Goal: Find specific page/section: Find specific page/section

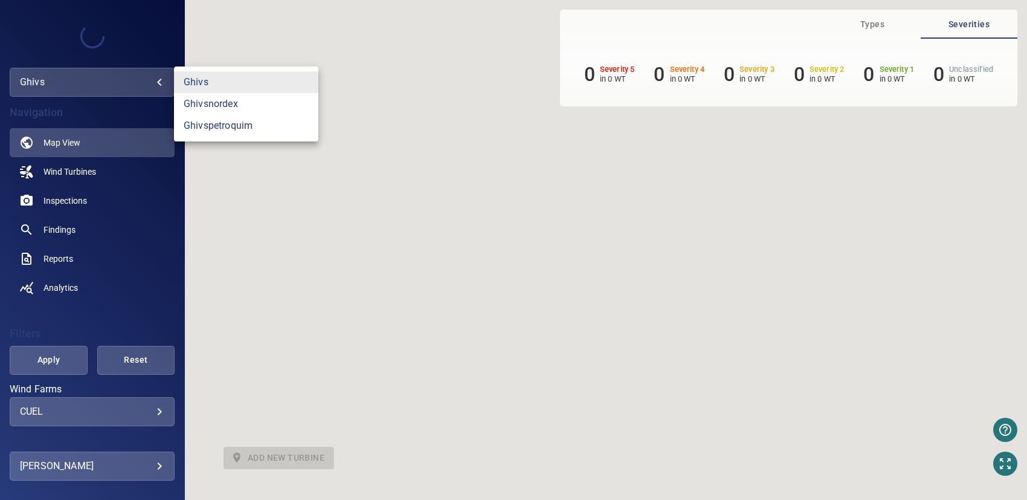
click at [135, 74] on body "**********" at bounding box center [513, 250] width 1027 height 500
click at [213, 100] on link "ghivsnordex" at bounding box center [246, 104] width 144 height 22
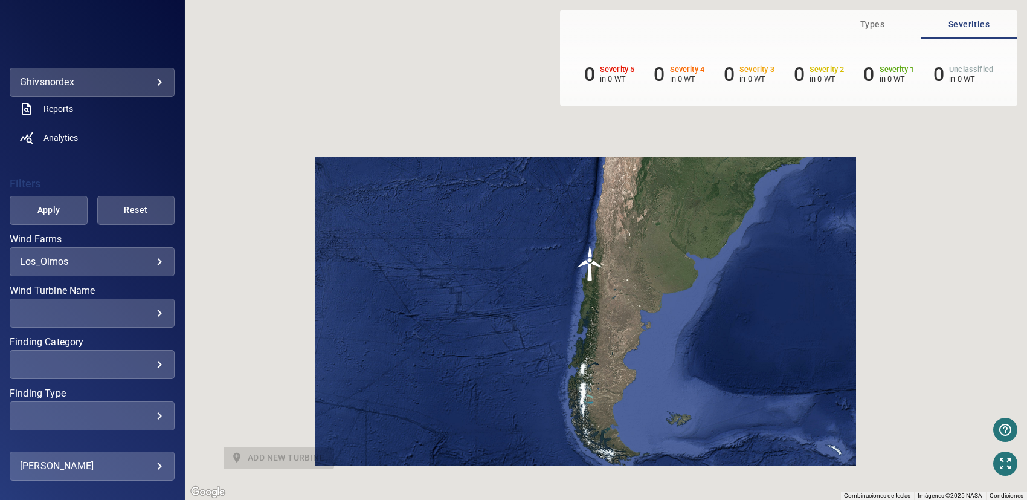
scroll to position [181, 0]
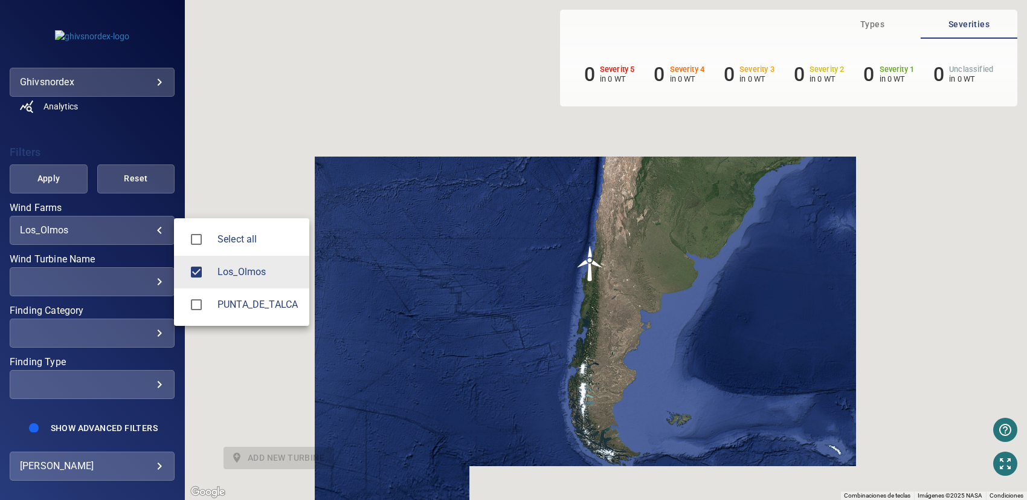
click at [102, 226] on body "**********" at bounding box center [513, 250] width 1027 height 500
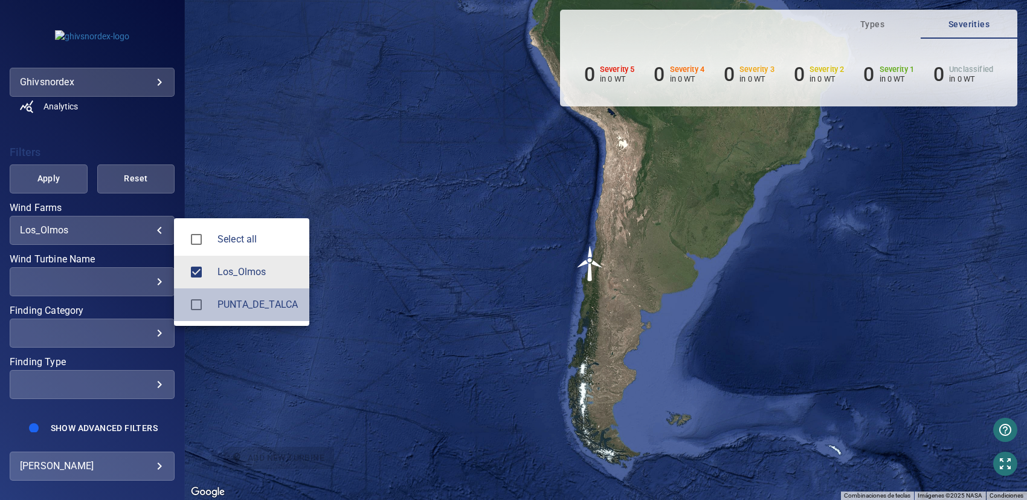
click at [232, 301] on span "PUNTA_DE_TALCA" at bounding box center [258, 304] width 82 height 14
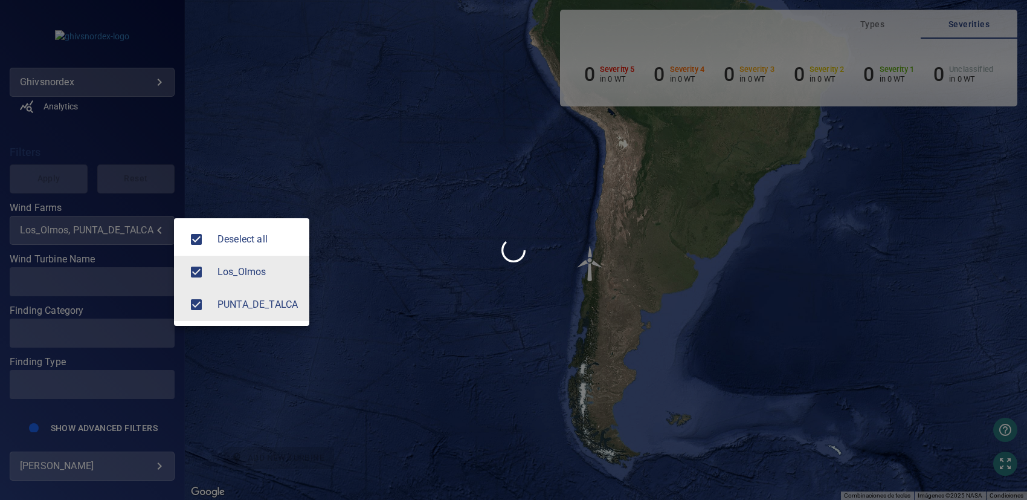
type input "**********"
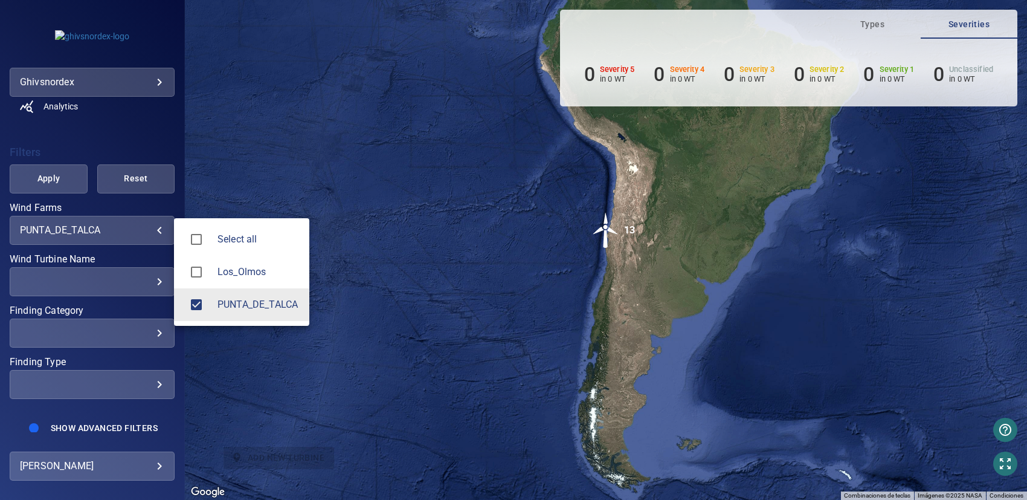
click at [608, 228] on div at bounding box center [513, 250] width 1027 height 500
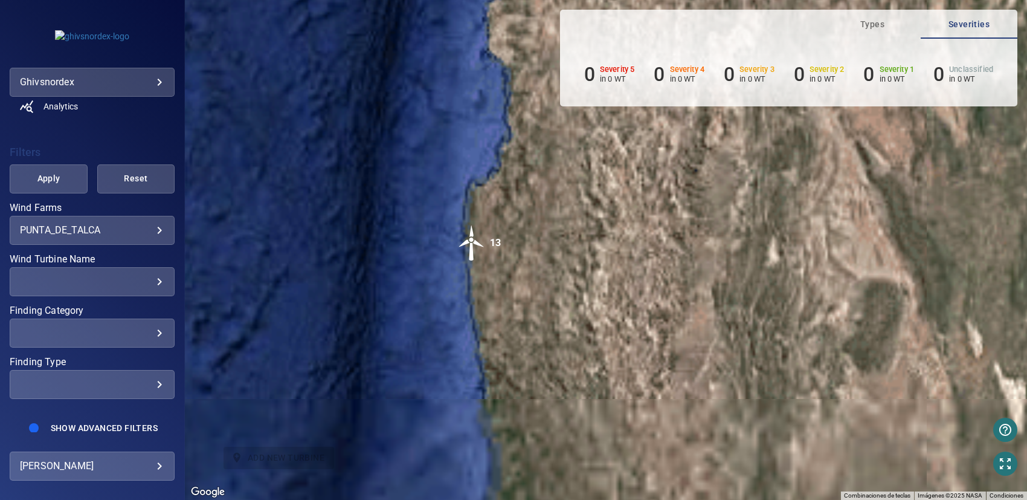
drag, startPoint x: 569, startPoint y: 382, endPoint x: 423, endPoint y: 245, distance: 200.4
click at [508, 248] on div "Para activar la función de arrastrar con el teclado, presiona Alt + Intro. Una …" at bounding box center [606, 250] width 842 height 500
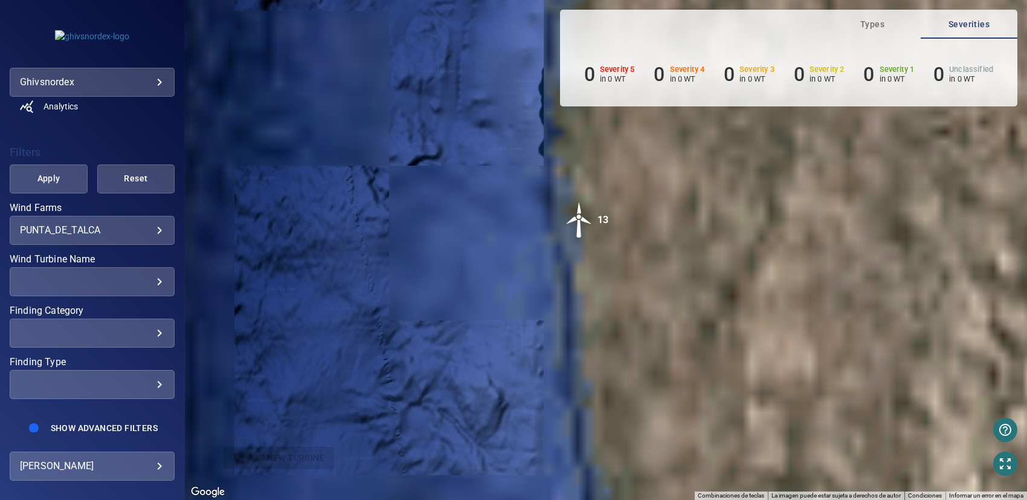
click at [873, 17] on span "Types" at bounding box center [872, 24] width 82 height 15
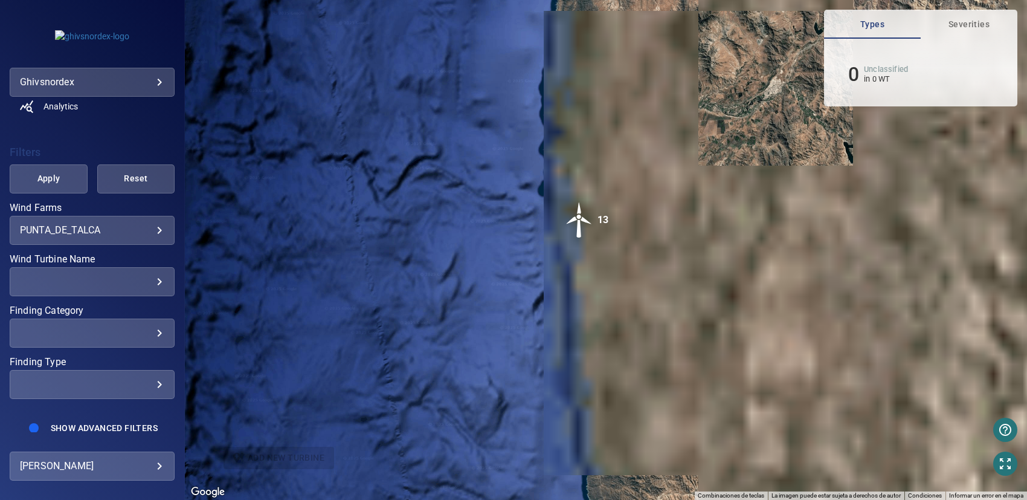
click at [956, 20] on span "Severities" at bounding box center [969, 24] width 82 height 15
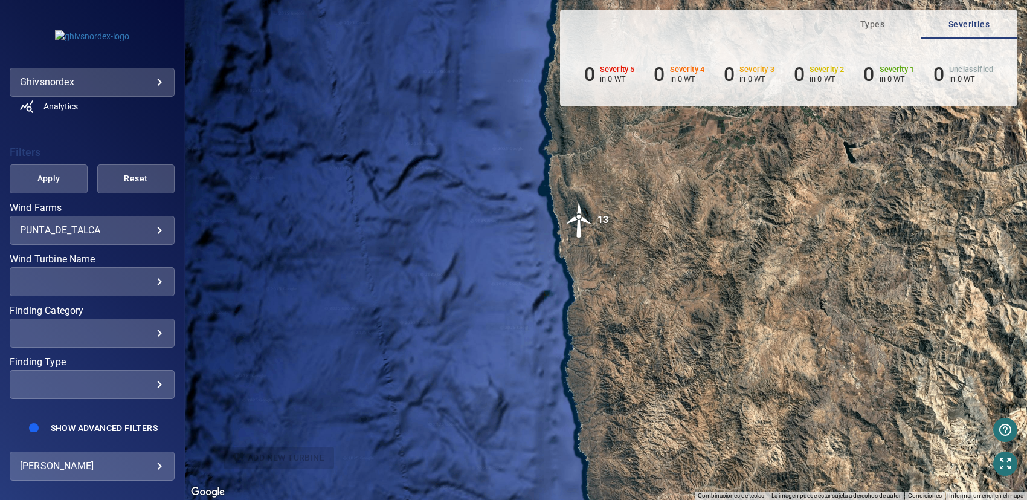
click at [884, 16] on button "Types" at bounding box center [872, 24] width 97 height 29
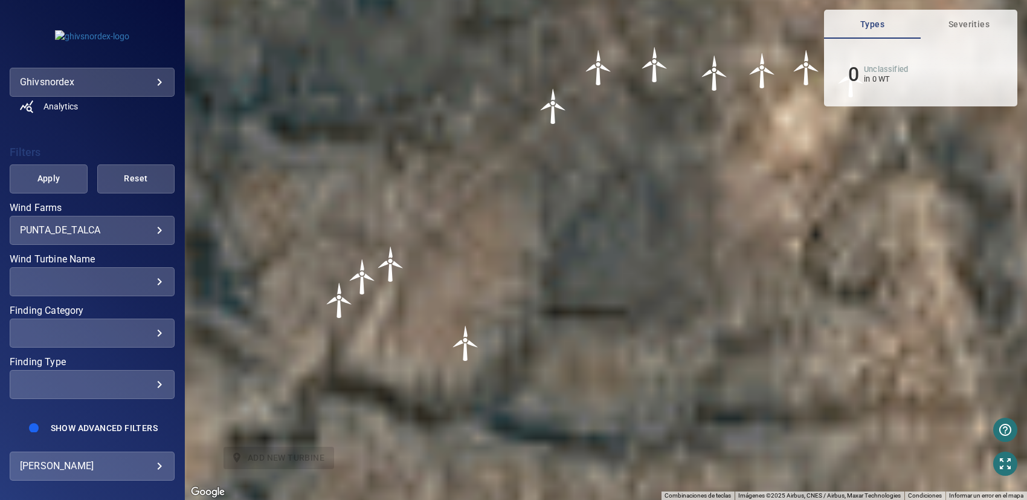
drag, startPoint x: 700, startPoint y: 300, endPoint x: 497, endPoint y: 285, distance: 202.9
click at [501, 283] on div "Para activar la función de arrastrar con el teclado, presiona Alt + Intro. Una …" at bounding box center [606, 250] width 842 height 500
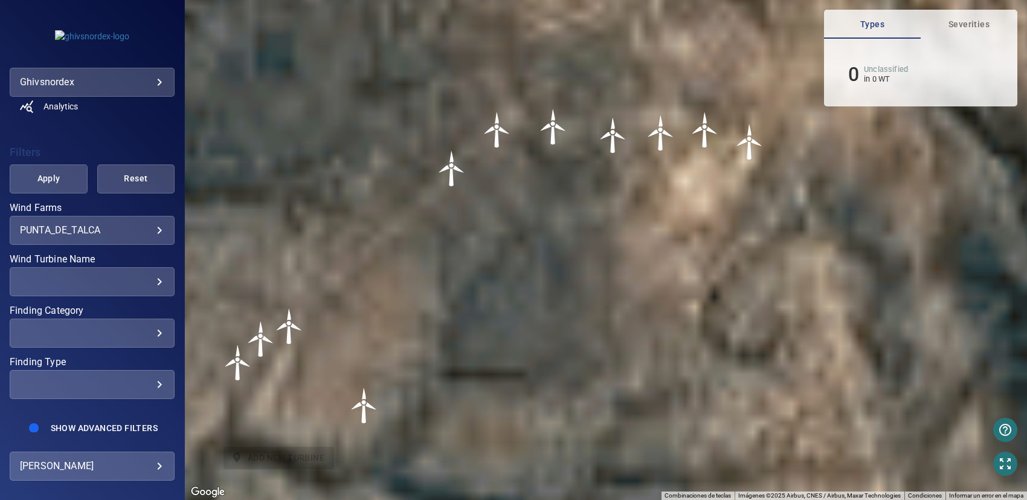
drag, startPoint x: 590, startPoint y: 268, endPoint x: 488, endPoint y: 301, distance: 107.9
click at [487, 301] on div "Para activar la función de arrastrar con el teclado, presiona Alt + Intro. Una …" at bounding box center [606, 250] width 842 height 500
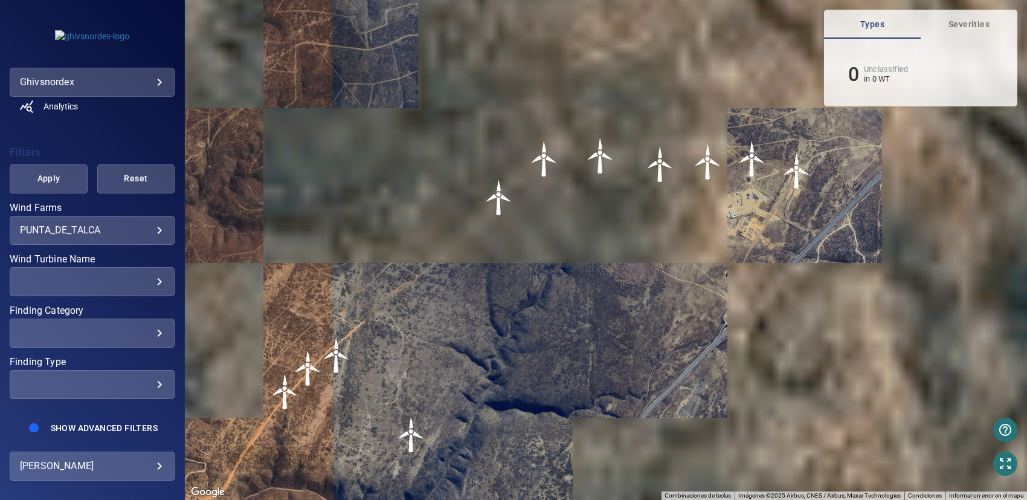
drag, startPoint x: 481, startPoint y: 217, endPoint x: 604, endPoint y: 231, distance: 123.5
click at [604, 231] on div "Para activar la función de arrastrar con el teclado, presiona Alt + Intro. Una …" at bounding box center [606, 250] width 842 height 500
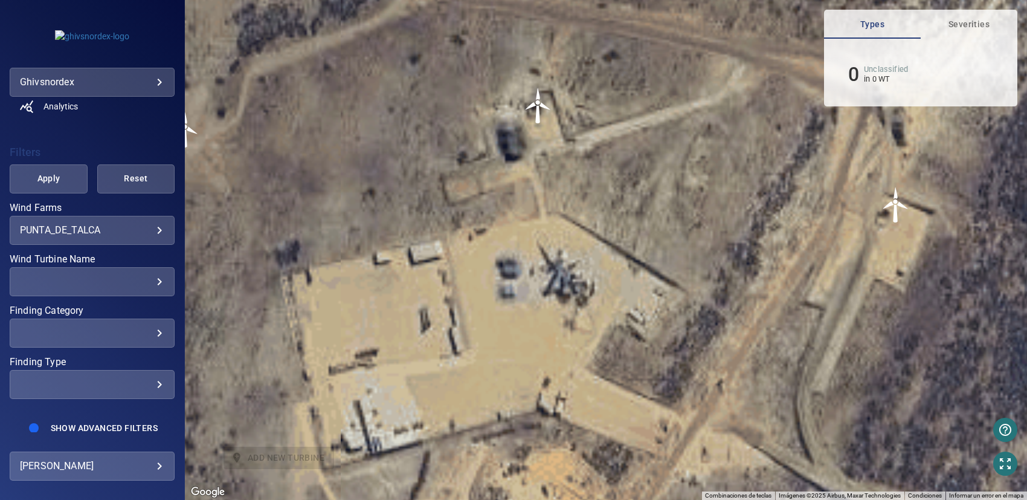
drag, startPoint x: 737, startPoint y: 237, endPoint x: 851, endPoint y: 235, distance: 114.2
click at [851, 235] on div "Para activar la función de arrastrar con el teclado, presiona Alt + Intro. Una …" at bounding box center [606, 250] width 842 height 500
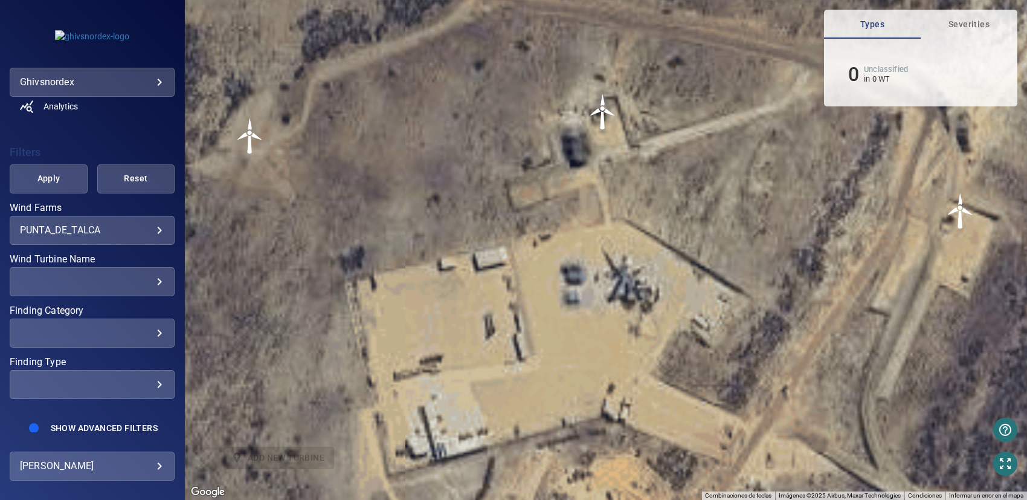
drag, startPoint x: 591, startPoint y: 129, endPoint x: 704, endPoint y: 194, distance: 131.0
click at [701, 194] on div "Para activar la función de arrastrar con el teclado, presiona Alt + Intro. Una …" at bounding box center [606, 250] width 842 height 500
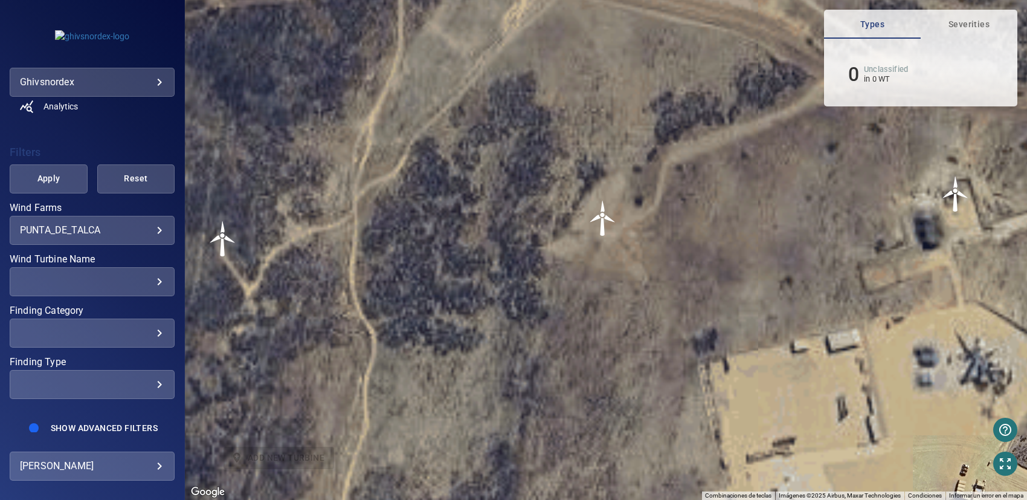
drag, startPoint x: 455, startPoint y: 217, endPoint x: 689, endPoint y: 208, distance: 234.6
click at [704, 224] on div "Para activar la función de arrastrar con el teclado, presiona Alt + Intro. Una …" at bounding box center [606, 250] width 842 height 500
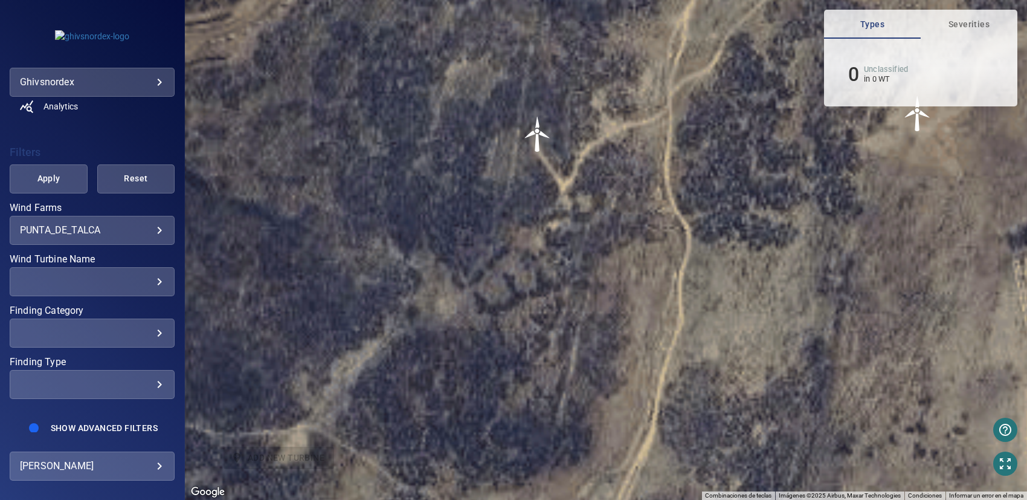
drag, startPoint x: 484, startPoint y: 240, endPoint x: 672, endPoint y: 152, distance: 207.5
click at [672, 152] on div "Para activar la función de arrastrar con el teclado, presiona Alt + Intro. Una …" at bounding box center [606, 250] width 842 height 500
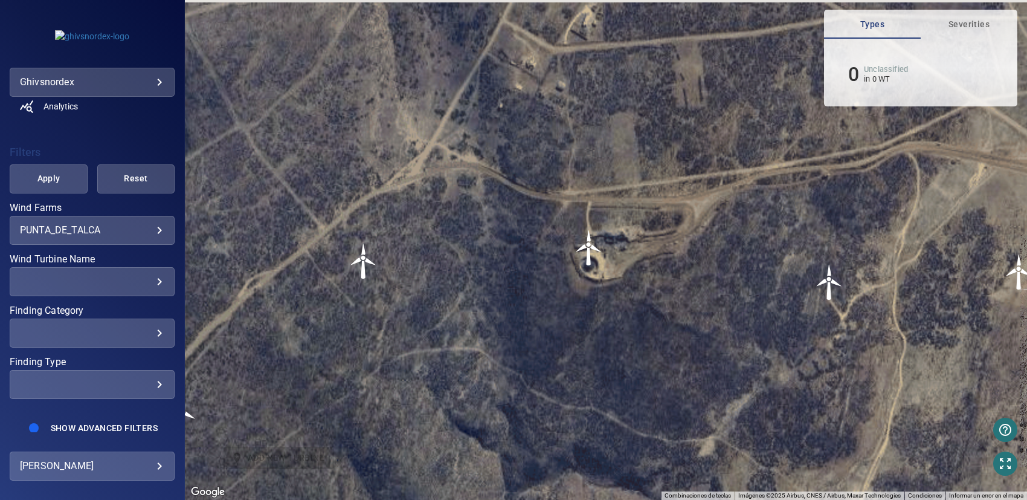
drag, startPoint x: 434, startPoint y: 144, endPoint x: 678, endPoint y: 276, distance: 278.1
click at [678, 276] on div "Para activar la función de arrastrar con el teclado, presiona Alt + Intro. Una …" at bounding box center [606, 250] width 842 height 500
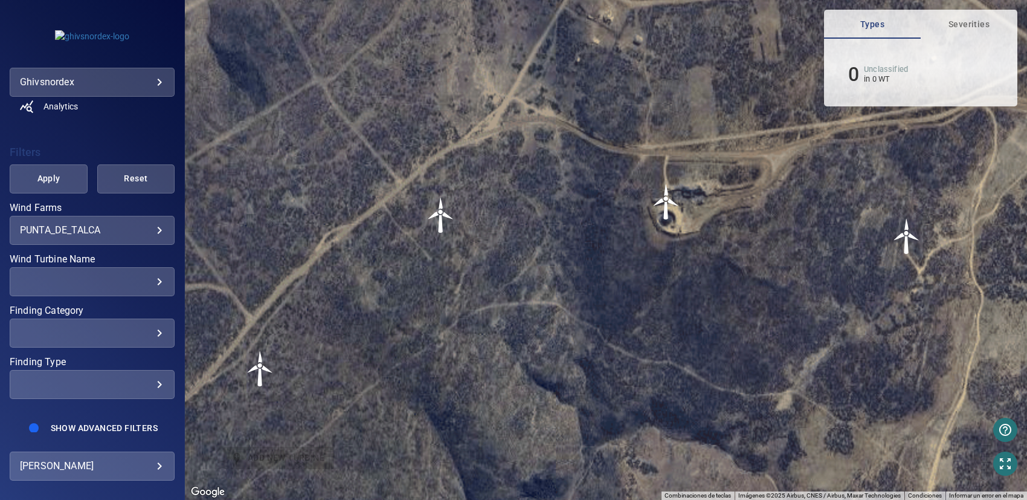
drag, startPoint x: 388, startPoint y: 280, endPoint x: 469, endPoint y: 230, distance: 94.9
click at [469, 230] on div "Para activar la función de arrastrar con el teclado, presiona Alt + Intro. Una …" at bounding box center [606, 250] width 842 height 500
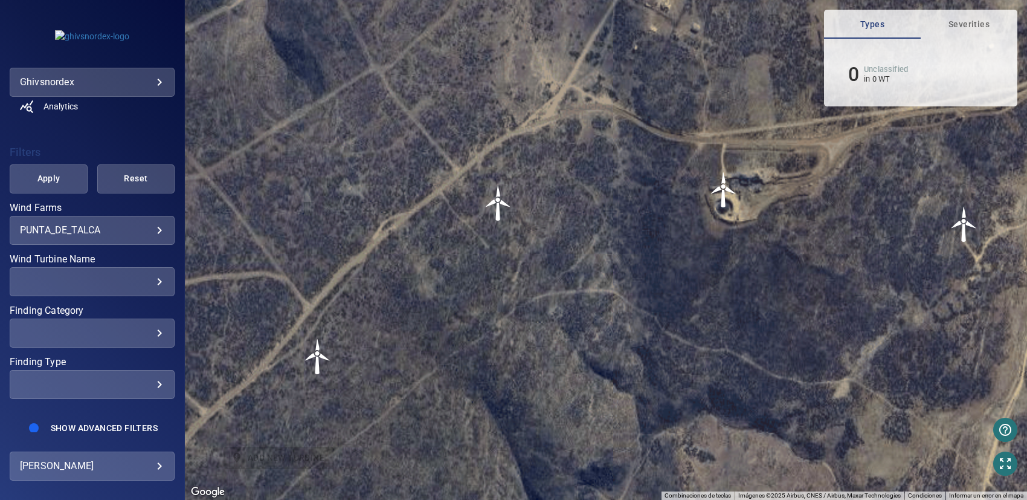
drag, startPoint x: 490, startPoint y: 230, endPoint x: 594, endPoint y: 161, distance: 125.2
click at [581, 170] on div "Para activar la función de arrastrar con el teclado, presiona Alt + Intro. Una …" at bounding box center [606, 250] width 842 height 500
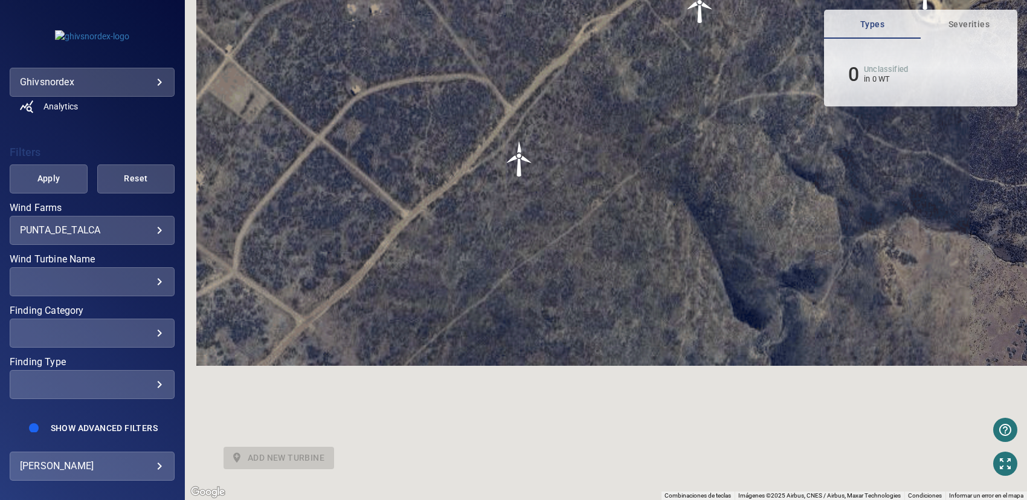
drag, startPoint x: 442, startPoint y: 284, endPoint x: 550, endPoint y: 155, distance: 168.1
click at [538, 156] on img "PDT-07WEA91474" at bounding box center [519, 159] width 36 height 36
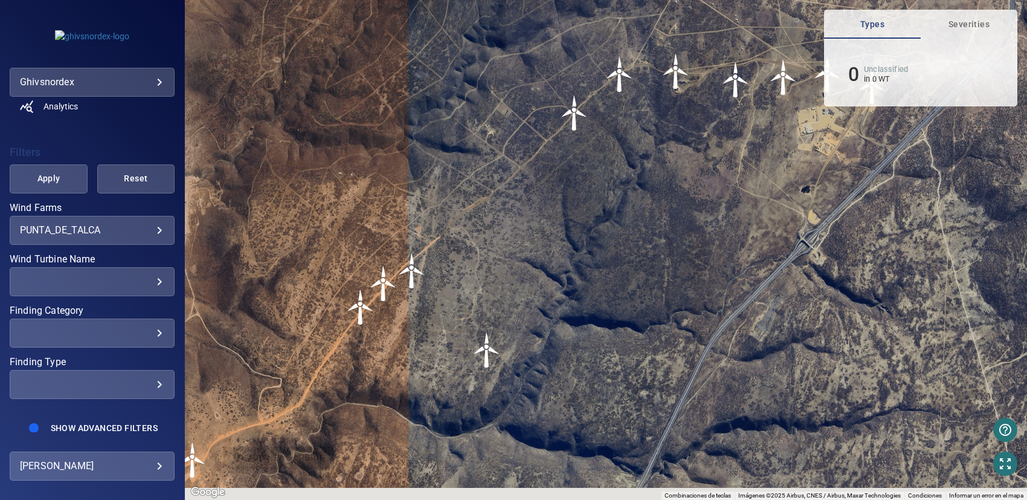
drag, startPoint x: 455, startPoint y: 256, endPoint x: 510, endPoint y: 161, distance: 109.6
click at [510, 161] on div "Para activar la función de arrastrar con el teclado, presiona Alt + Intro. Una …" at bounding box center [606, 250] width 842 height 500
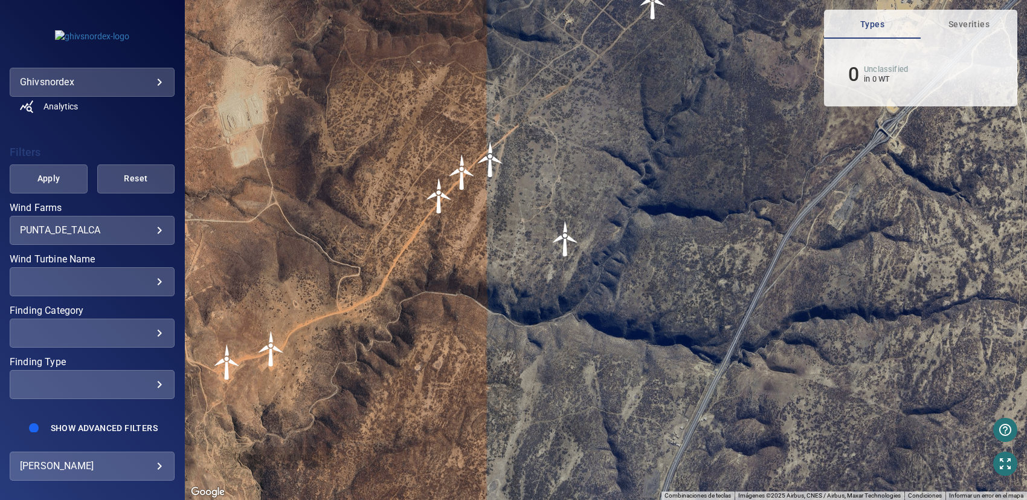
drag, startPoint x: 449, startPoint y: 285, endPoint x: 583, endPoint y: 166, distance: 179.7
click at [575, 172] on div "Para activar la función de arrastrar con el teclado, presiona Alt + Intro. Una …" at bounding box center [606, 250] width 842 height 500
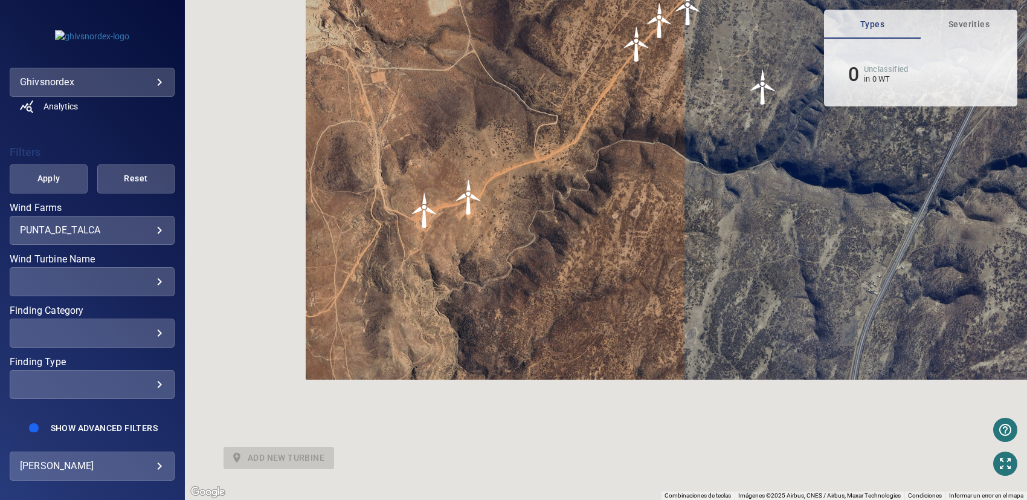
drag, startPoint x: 419, startPoint y: 286, endPoint x: 515, endPoint y: 210, distance: 122.6
click at [514, 211] on div "Para activar la función de arrastrar con el teclado, presiona Alt + Intro. Una …" at bounding box center [606, 250] width 842 height 500
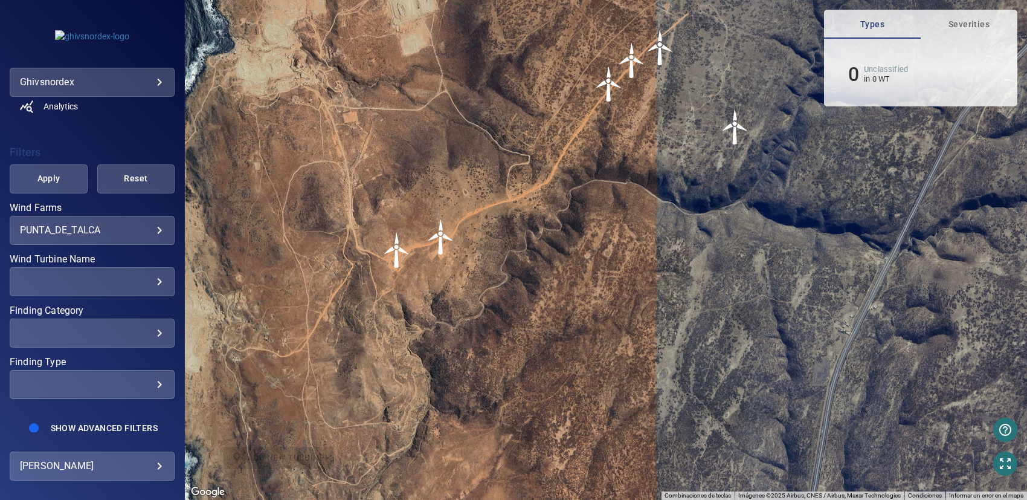
drag, startPoint x: 534, startPoint y: 198, endPoint x: 431, endPoint y: 285, distance: 134.6
click at [431, 285] on div "Para activar la función de arrastrar con el teclado, presiona Alt + Intro. Una …" at bounding box center [606, 250] width 842 height 500
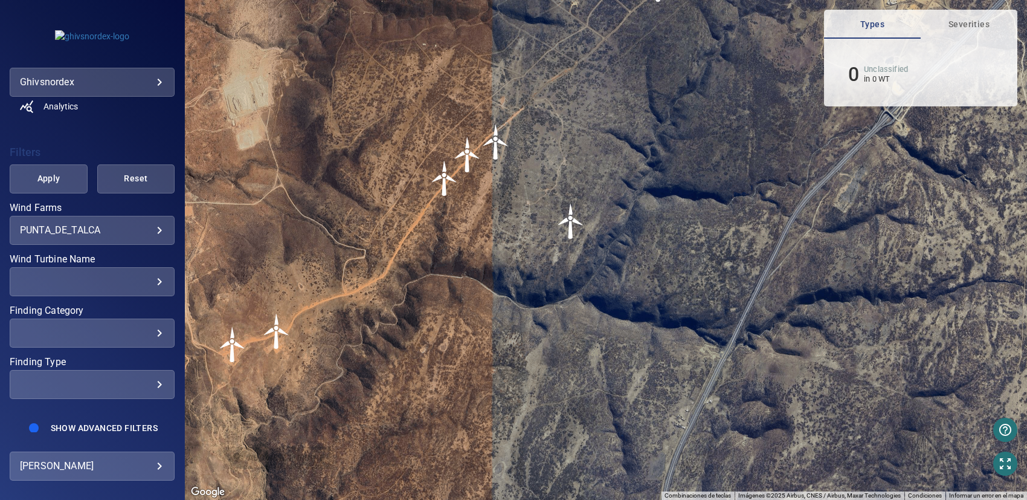
drag, startPoint x: 578, startPoint y: 216, endPoint x: 404, endPoint y: 312, distance: 199.0
click at [407, 313] on div "Para activar la función de arrastrar con el teclado, presiona Alt + Intro. Una …" at bounding box center [606, 250] width 842 height 500
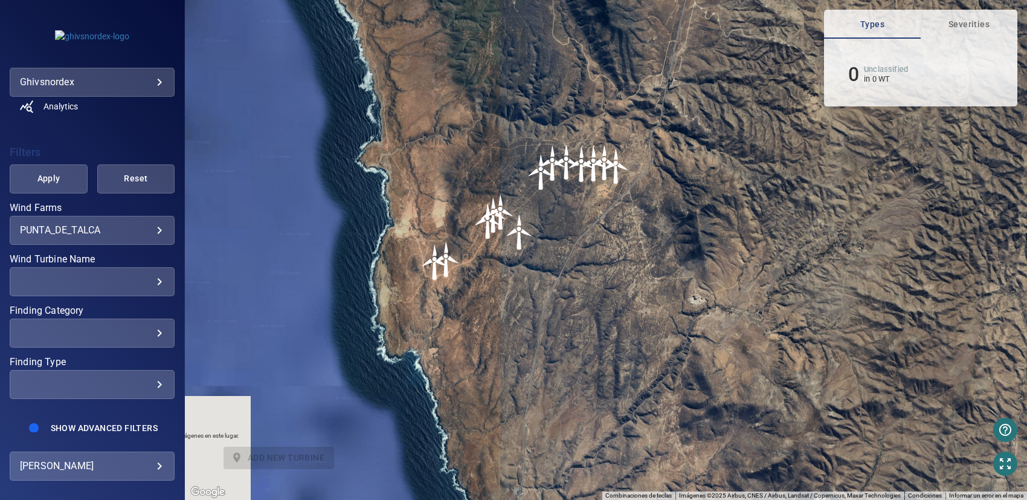
click at [112, 68] on div "**********" at bounding box center [92, 82] width 165 height 29
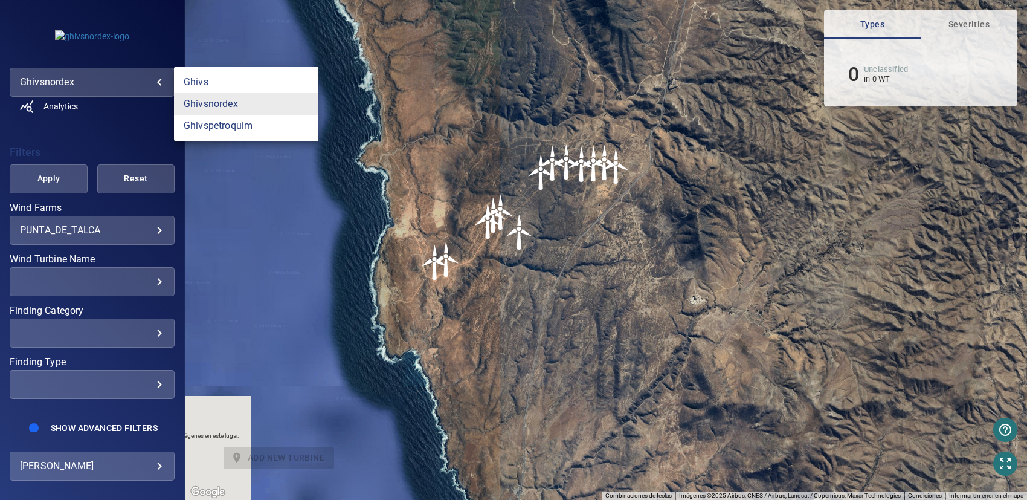
click at [118, 78] on body "**********" at bounding box center [513, 250] width 1027 height 500
click at [211, 126] on link "ghivspetroquim" at bounding box center [246, 126] width 144 height 22
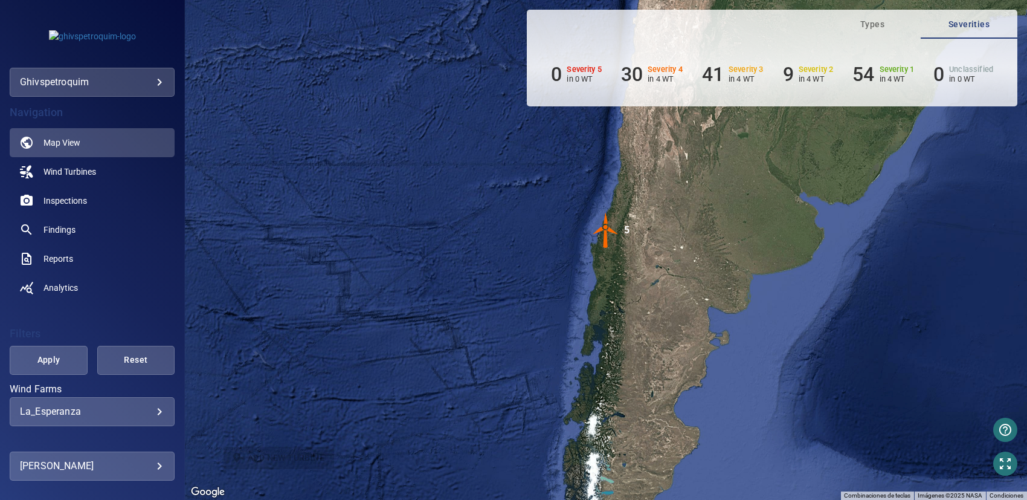
click at [605, 235] on img "5" at bounding box center [606, 230] width 36 height 36
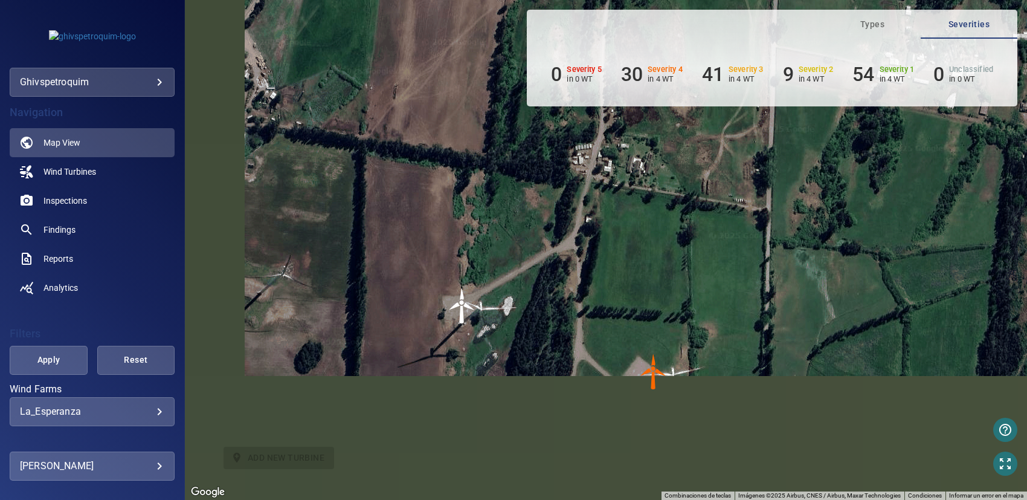
drag, startPoint x: 449, startPoint y: 240, endPoint x: 420, endPoint y: 132, distance: 112.0
click at [421, 133] on div "Para navegar, presiona las teclas [PERSON_NAME]. Para activar la función de arr…" at bounding box center [606, 250] width 842 height 500
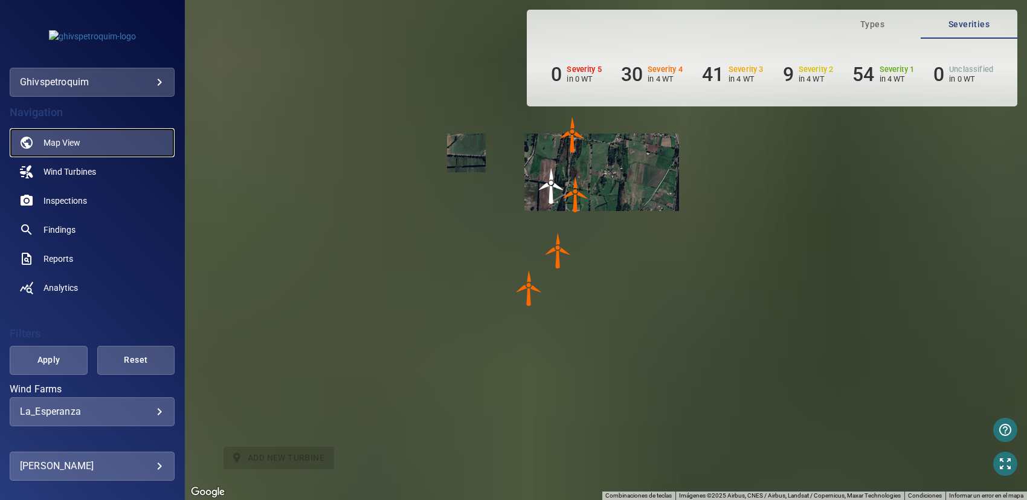
click at [63, 143] on span "Map View" at bounding box center [61, 143] width 37 height 12
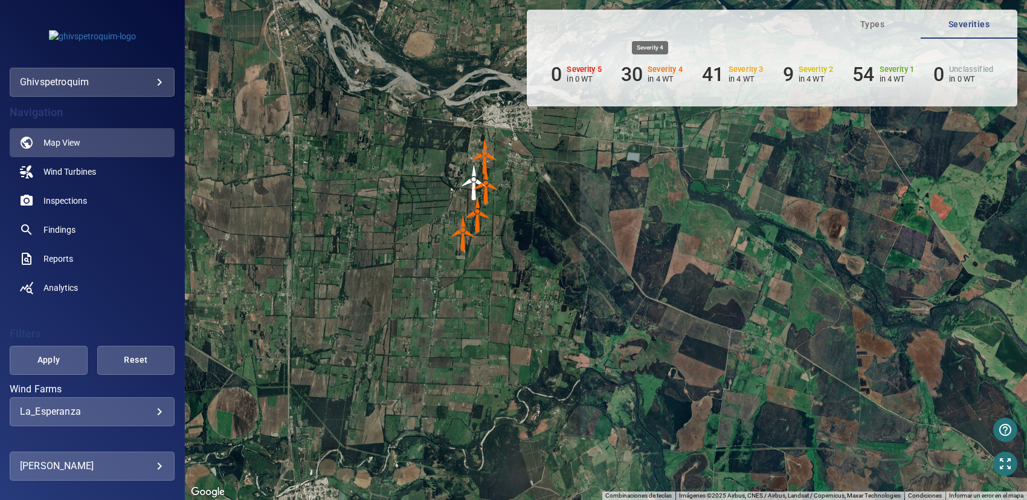
click at [672, 63] on aside "Severity 4 in 4 WT" at bounding box center [665, 74] width 35 height 23
click at [626, 72] on h6 "30" at bounding box center [632, 74] width 22 height 23
click at [65, 196] on span "Inspections" at bounding box center [64, 201] width 43 height 12
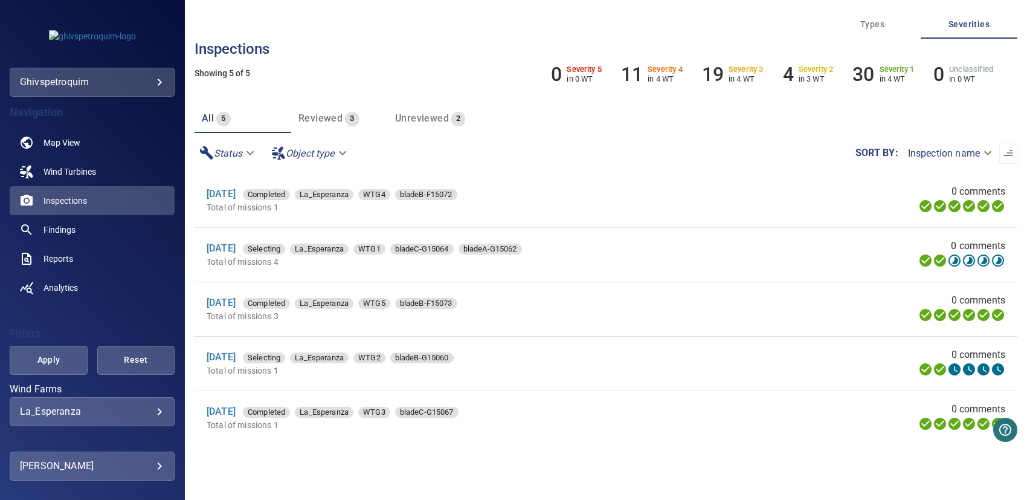
click at [321, 156] on body "**********" at bounding box center [513, 250] width 1027 height 500
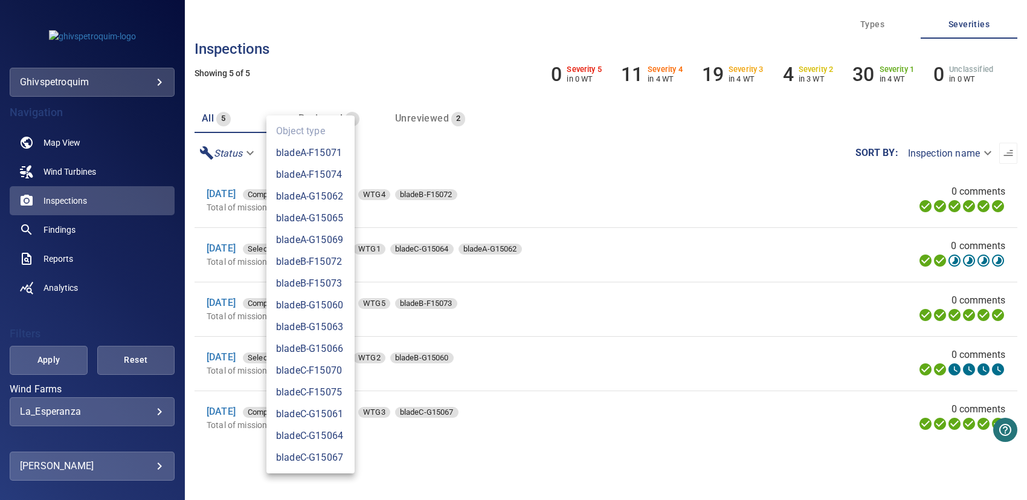
click at [471, 234] on div at bounding box center [513, 250] width 1027 height 500
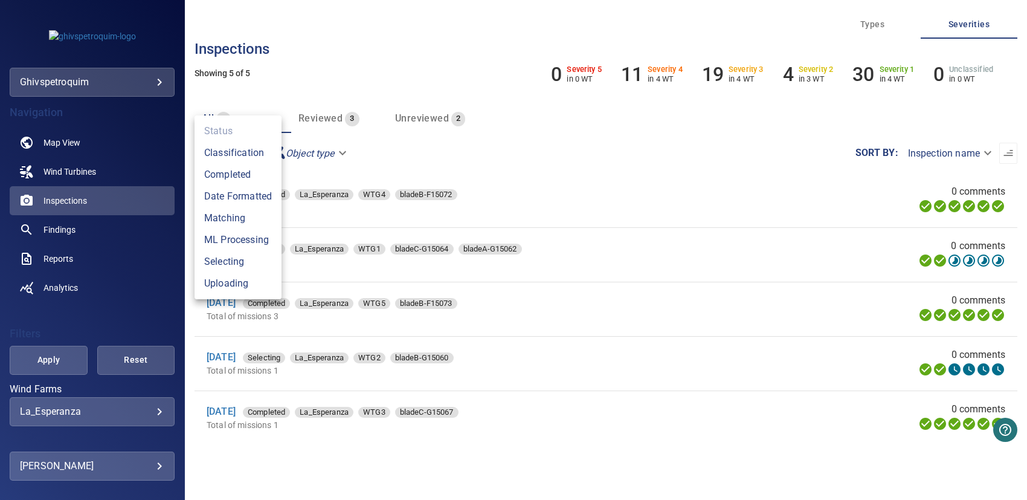
click at [247, 148] on body "**********" at bounding box center [513, 250] width 1027 height 500
click at [245, 168] on li "Completed" at bounding box center [238, 175] width 87 height 22
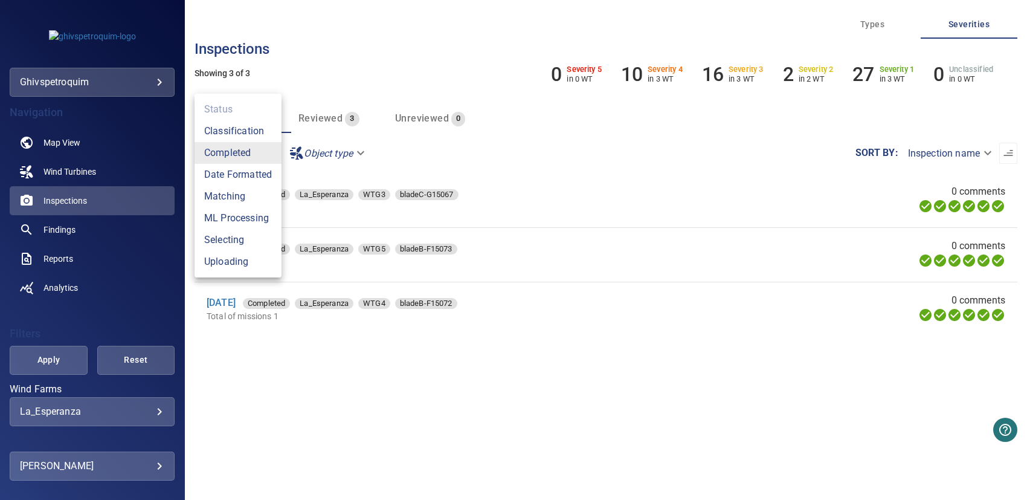
click at [239, 172] on li "Date Formatted" at bounding box center [238, 175] width 87 height 22
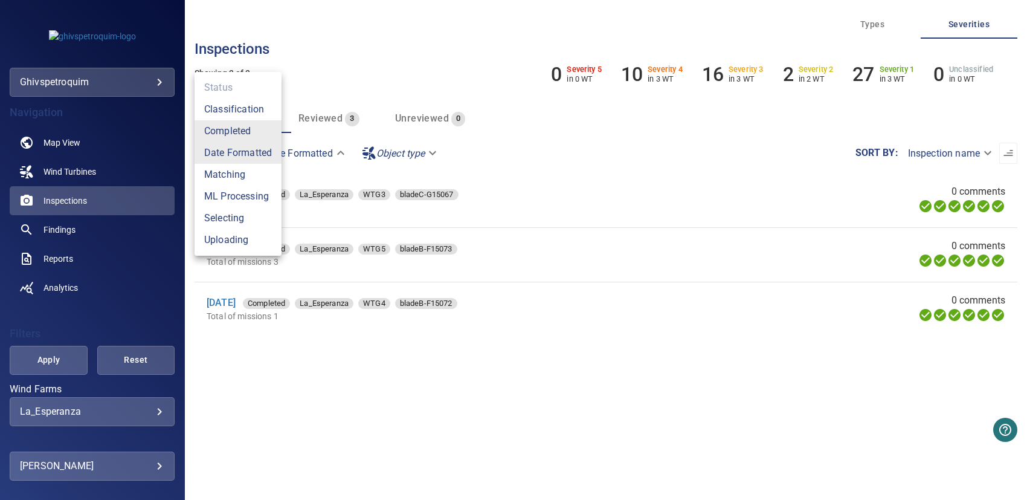
click at [227, 173] on li "Matching" at bounding box center [238, 175] width 87 height 22
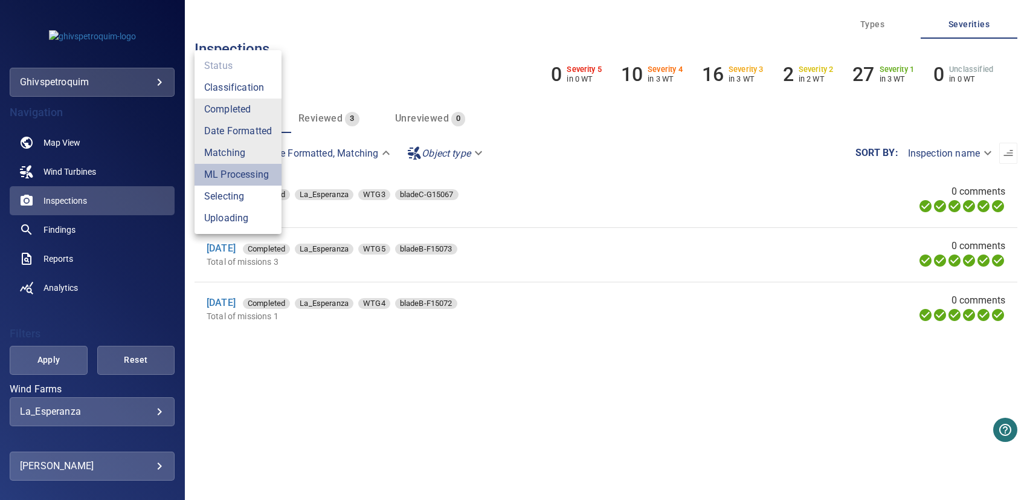
click at [227, 173] on li "ML Processing" at bounding box center [238, 175] width 87 height 22
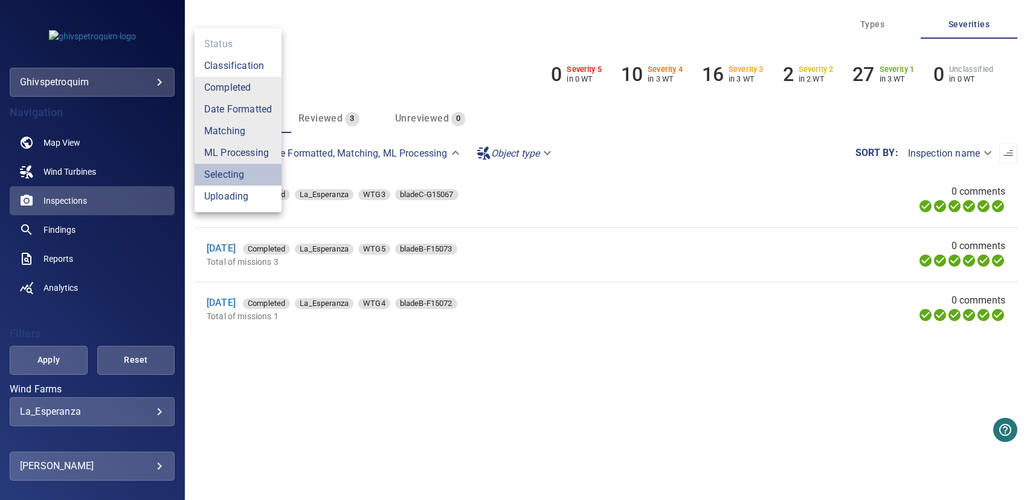
click at [228, 175] on li "Selecting" at bounding box center [238, 175] width 87 height 22
type input "**********"
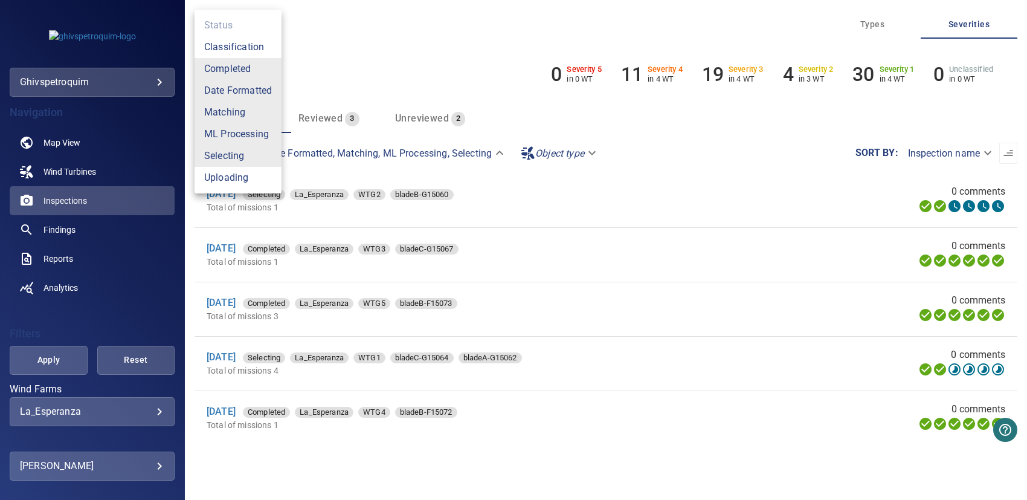
click at [813, 201] on div at bounding box center [513, 250] width 1027 height 500
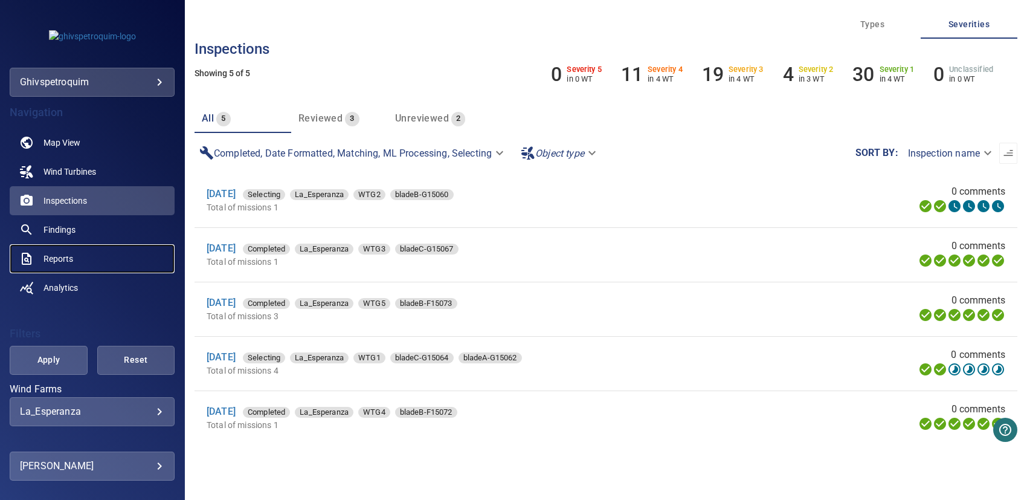
click at [60, 250] on link "Reports" at bounding box center [92, 258] width 165 height 29
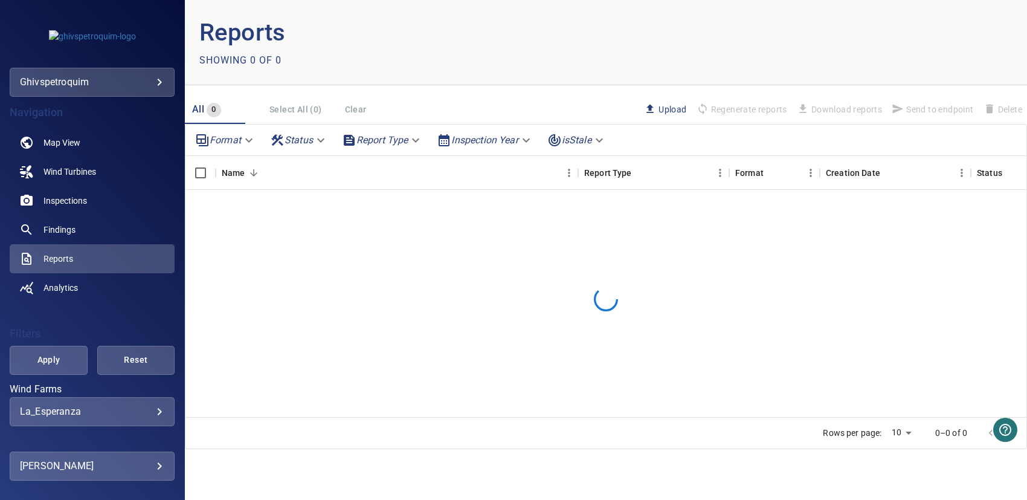
click at [251, 138] on body "**********" at bounding box center [513, 250] width 1027 height 500
click at [251, 138] on ul "Format" at bounding box center [225, 144] width 70 height 31
click at [325, 159] on div at bounding box center [513, 250] width 1027 height 500
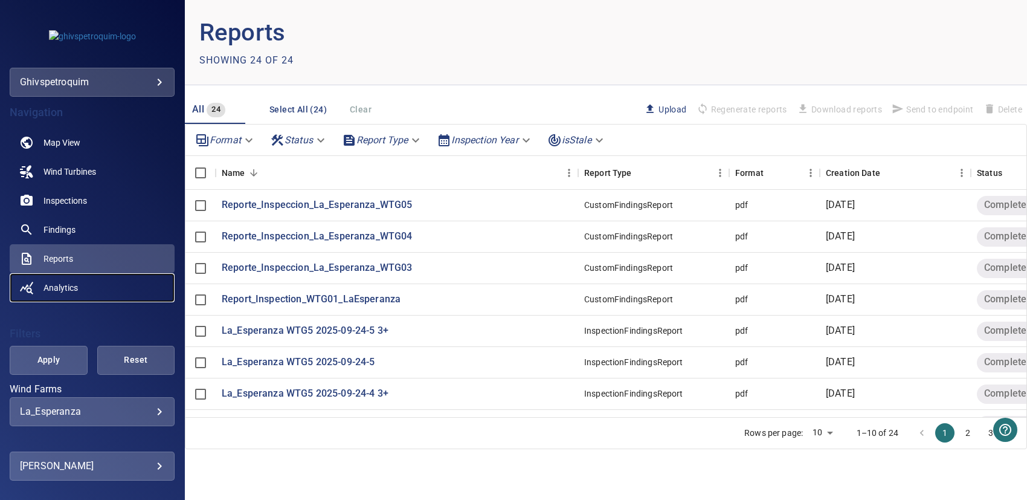
click at [69, 286] on span "Analytics" at bounding box center [60, 288] width 34 height 12
